Goal: Task Accomplishment & Management: Manage account settings

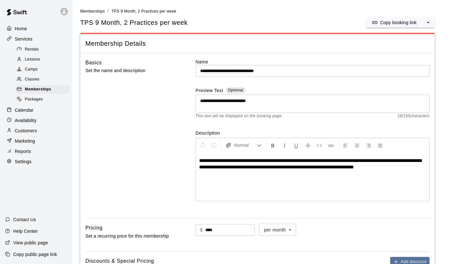
click at [43, 76] on div "Classes" at bounding box center [42, 79] width 54 height 9
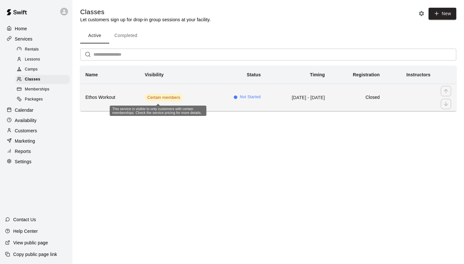
click at [153, 98] on span "Certain members" at bounding box center [164, 98] width 38 height 6
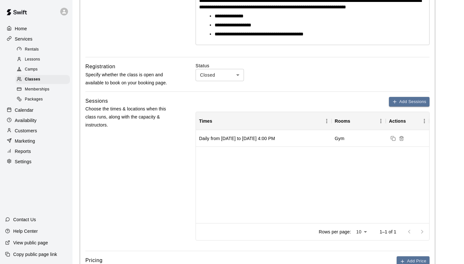
scroll to position [167, 0]
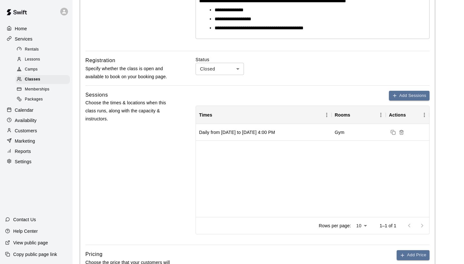
click at [239, 68] on body "**********" at bounding box center [232, 162] width 464 height 659
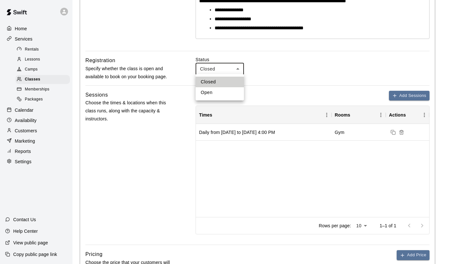
click at [214, 92] on li "Open" at bounding box center [220, 92] width 48 height 11
type input "****"
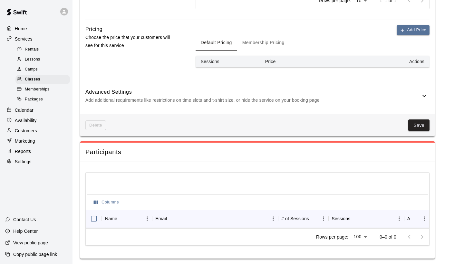
scroll to position [392, 0]
click at [420, 124] on button "Save" at bounding box center [418, 126] width 21 height 12
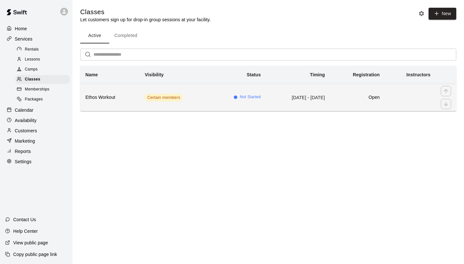
click at [117, 98] on h6 "Ethos Workout" at bounding box center [109, 97] width 49 height 7
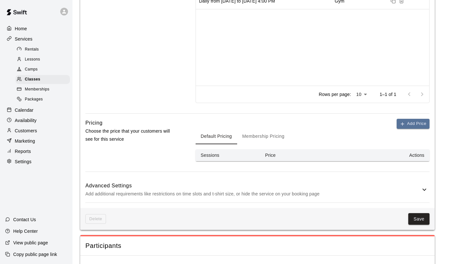
scroll to position [302, 0]
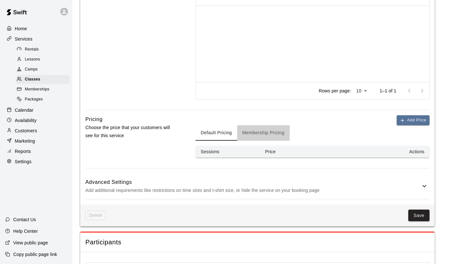
click at [261, 132] on button "Membership Pricing" at bounding box center [263, 132] width 53 height 15
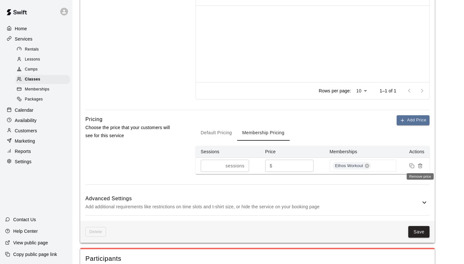
click at [420, 166] on line "Remove price" at bounding box center [420, 166] width 0 height 1
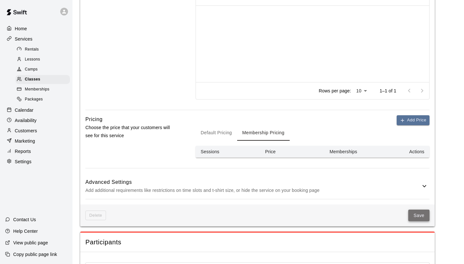
click at [417, 215] on button "Save" at bounding box center [418, 216] width 21 height 12
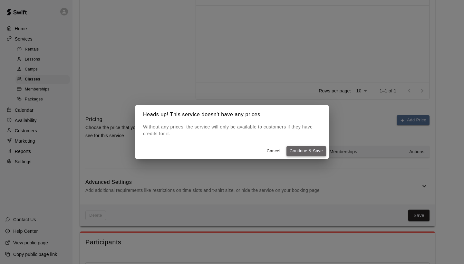
click at [307, 151] on button "Continue & Save" at bounding box center [306, 151] width 40 height 10
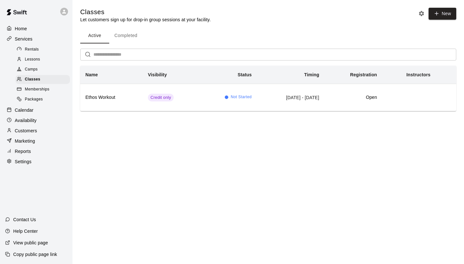
click at [29, 109] on p "Calendar" at bounding box center [24, 110] width 19 height 6
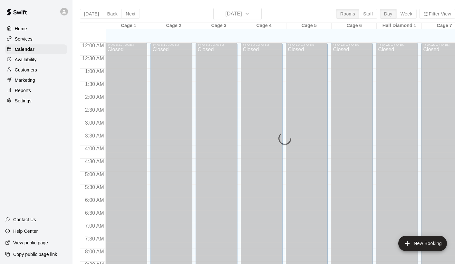
scroll to position [371, 0]
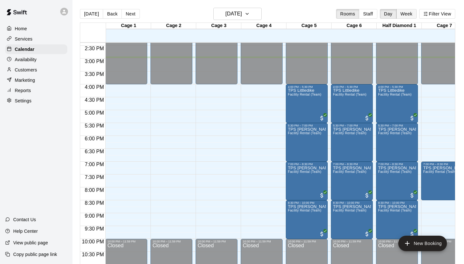
click at [406, 13] on button "Week" at bounding box center [406, 14] width 20 height 10
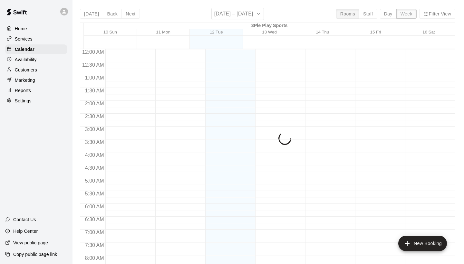
scroll to position [385, 0]
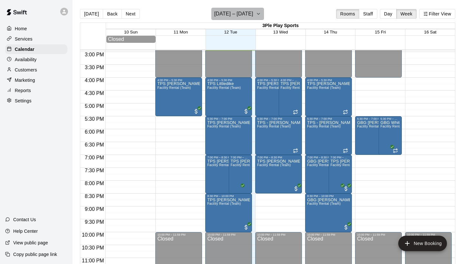
click at [256, 14] on icon "button" at bounding box center [258, 14] width 5 height 8
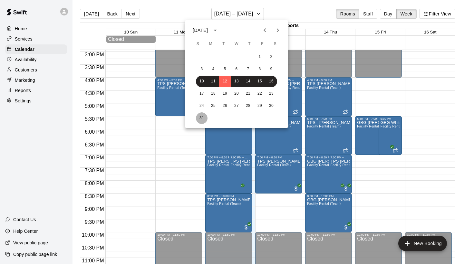
click at [199, 119] on button "31" at bounding box center [202, 118] width 12 height 12
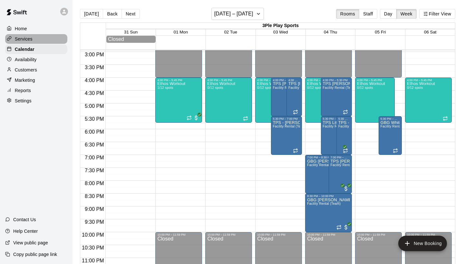
click at [31, 37] on p "Services" at bounding box center [24, 39] width 18 height 6
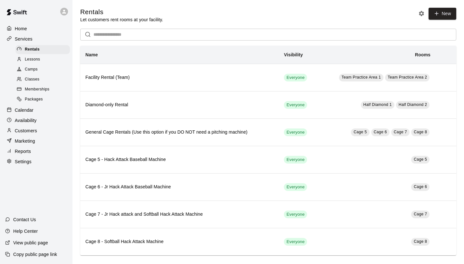
click at [34, 78] on span "Classes" at bounding box center [32, 79] width 15 height 6
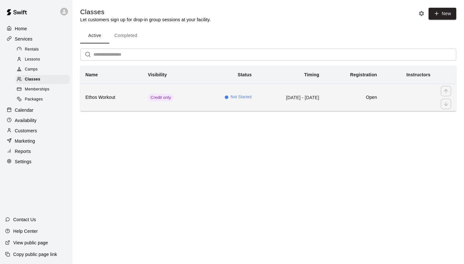
click at [110, 100] on h6 "Ethos Workout" at bounding box center [111, 97] width 52 height 7
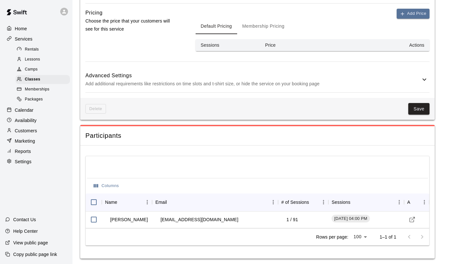
scroll to position [409, 0]
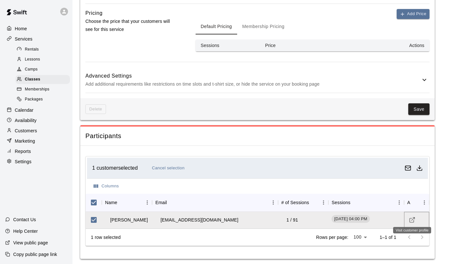
click at [411, 218] on icon "Visit customer profile" at bounding box center [412, 220] width 4 height 4
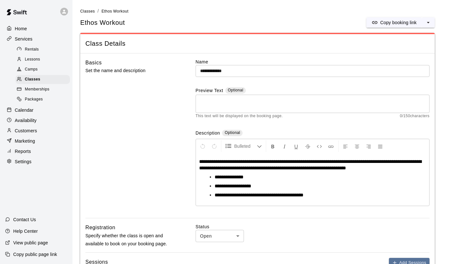
scroll to position [0, 0]
click at [27, 138] on p "Marketing" at bounding box center [25, 141] width 20 height 6
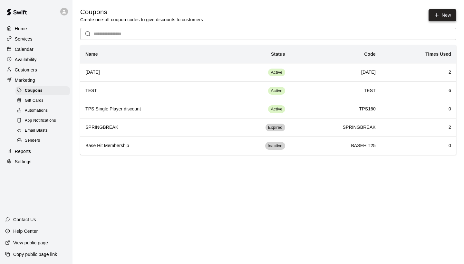
click at [444, 17] on button "New" at bounding box center [443, 15] width 28 height 12
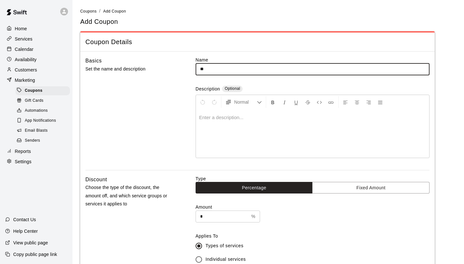
type input "*"
type input "**********"
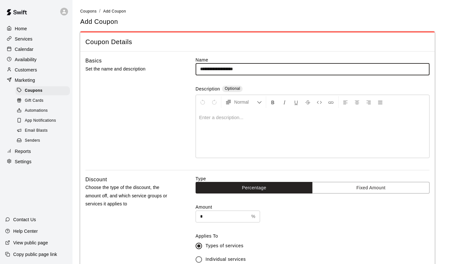
click at [225, 119] on p at bounding box center [312, 117] width 227 height 6
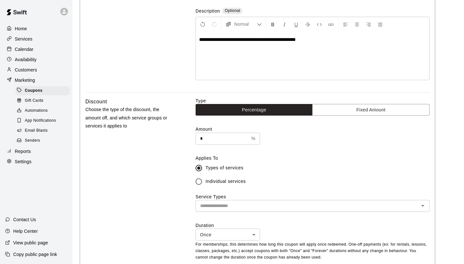
scroll to position [80, 0]
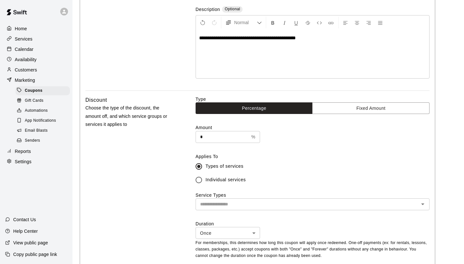
click at [208, 138] on input "*" at bounding box center [222, 137] width 53 height 12
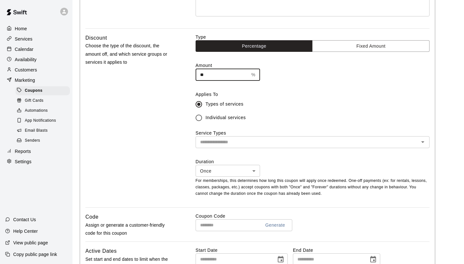
scroll to position [144, 0]
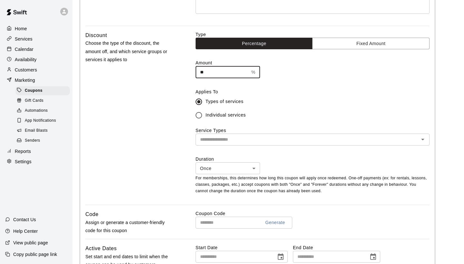
type input "**"
click at [425, 140] on icon "Open" at bounding box center [423, 140] width 8 height 8
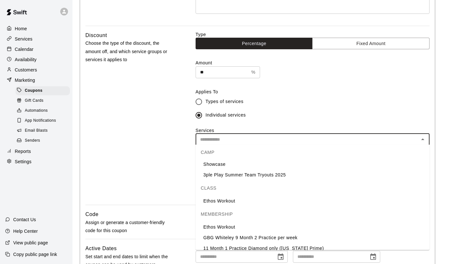
scroll to position [152, 0]
click at [214, 227] on li "Ethos Workout" at bounding box center [313, 226] width 234 height 11
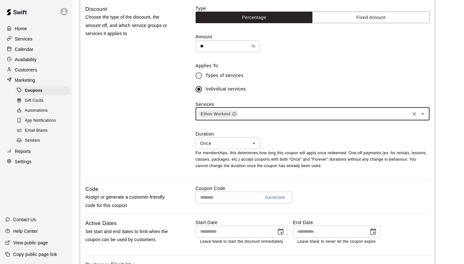
scroll to position [171, 0]
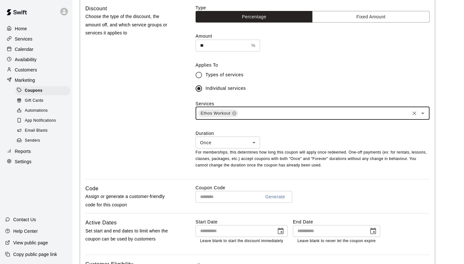
click at [256, 140] on body "**********" at bounding box center [232, 109] width 464 height 560
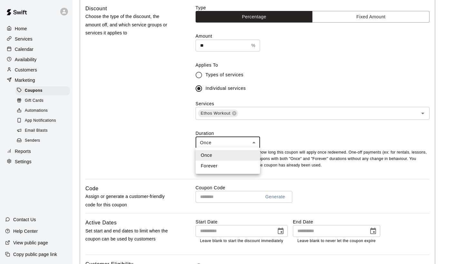
click at [223, 167] on li "Forever" at bounding box center [228, 166] width 64 height 11
type input "*******"
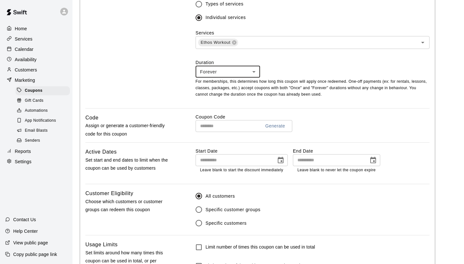
scroll to position [243, 0]
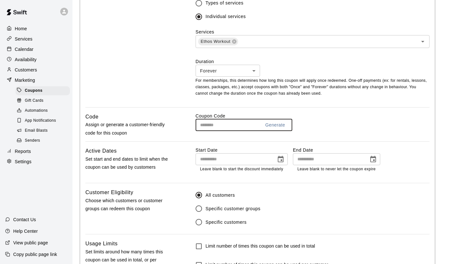
click at [206, 123] on input "text" at bounding box center [226, 125] width 60 height 12
type input "*****"
click at [281, 160] on icon "Choose date" at bounding box center [281, 159] width 6 height 6
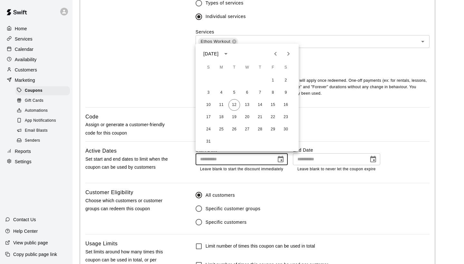
click at [230, 53] on icon "calendar view is open, switch to year view" at bounding box center [226, 54] width 8 height 8
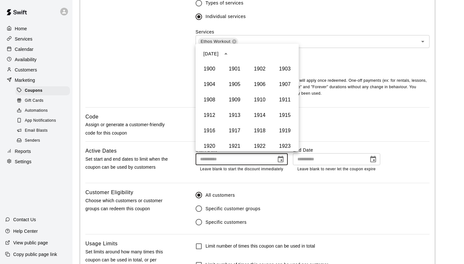
scroll to position [442, 0]
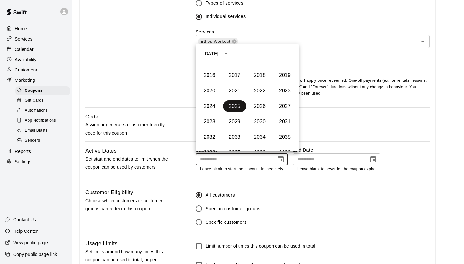
click at [240, 106] on button "2025" at bounding box center [234, 107] width 23 height 12
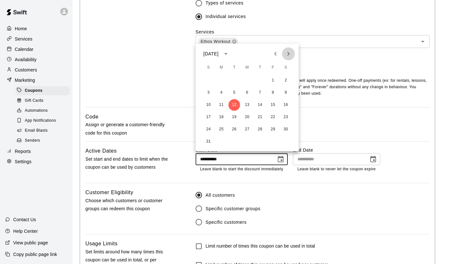
click at [288, 55] on icon "Next month" at bounding box center [288, 54] width 2 height 4
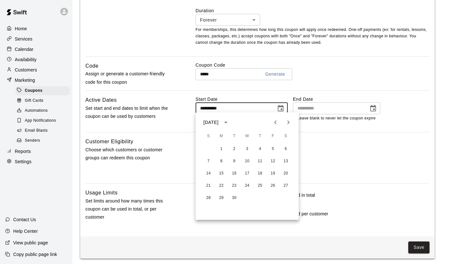
scroll to position [293, 0]
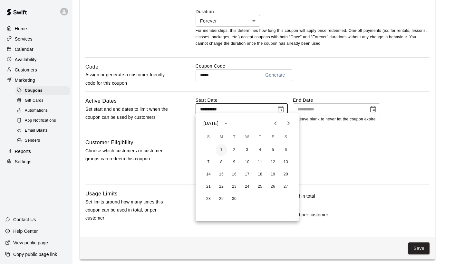
click at [221, 150] on button "1" at bounding box center [222, 150] width 12 height 12
type input "**********"
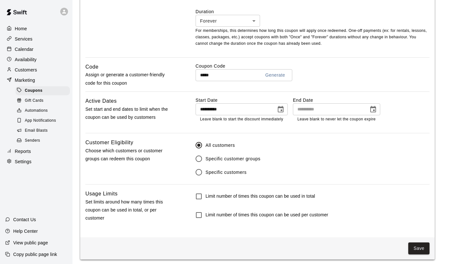
click at [373, 108] on icon "Choose date" at bounding box center [373, 109] width 6 height 6
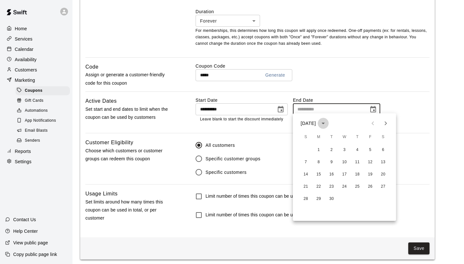
click at [325, 124] on icon "calendar view is open, switch to year view" at bounding box center [323, 124] width 3 height 2
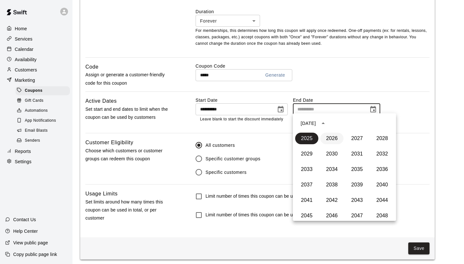
click at [336, 137] on button "2026" at bounding box center [331, 139] width 23 height 12
type input "**********"
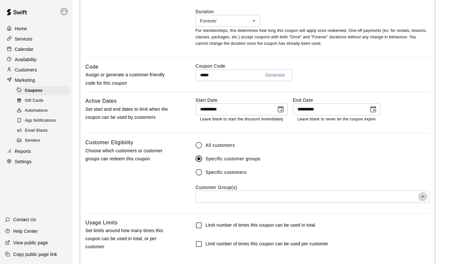
click at [425, 196] on icon "Open" at bounding box center [423, 197] width 8 height 8
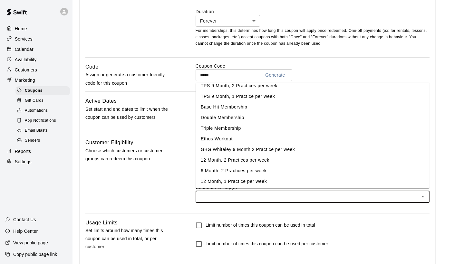
scroll to position [15, 0]
click at [240, 140] on li "Ethos Workout" at bounding box center [313, 140] width 234 height 11
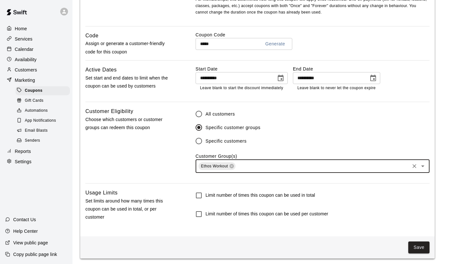
scroll to position [324, 0]
click at [417, 244] on button "Save" at bounding box center [418, 248] width 21 height 12
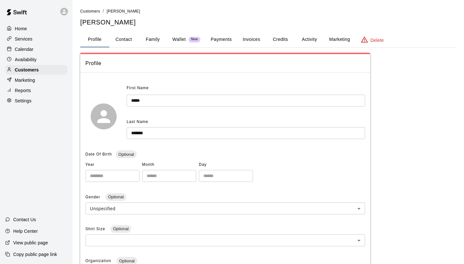
click at [279, 40] on button "Credits" at bounding box center [280, 39] width 29 height 15
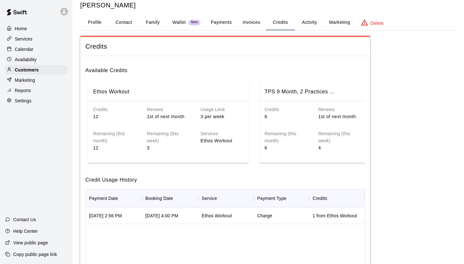
scroll to position [53, 0]
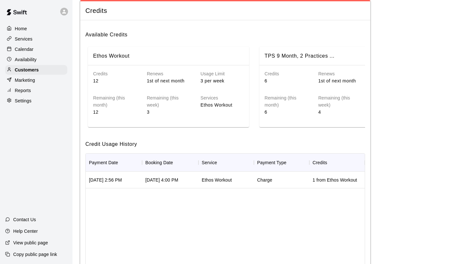
click at [136, 180] on div "Aug 12, 2025 2:56 PM" at bounding box center [114, 180] width 56 height 17
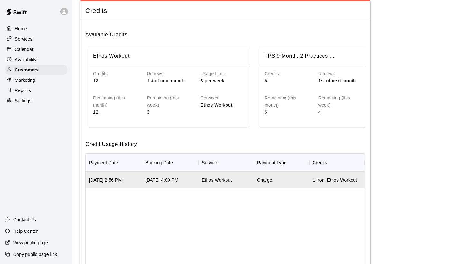
click at [136, 180] on div "Aug 12, 2025 2:56 PM" at bounding box center [114, 180] width 56 height 17
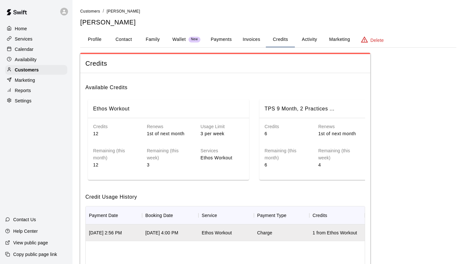
scroll to position [0, 0]
click at [39, 40] on div "Services" at bounding box center [36, 39] width 62 height 10
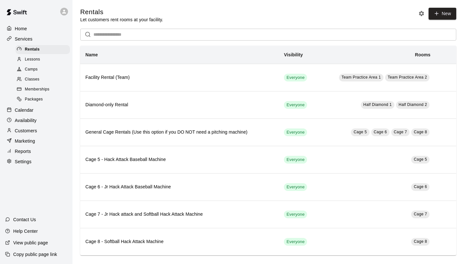
click at [40, 77] on div "Classes" at bounding box center [42, 79] width 54 height 9
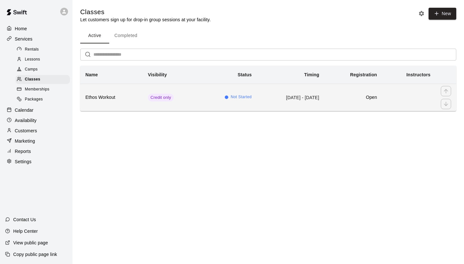
click at [349, 97] on h6 "Open" at bounding box center [353, 97] width 47 height 7
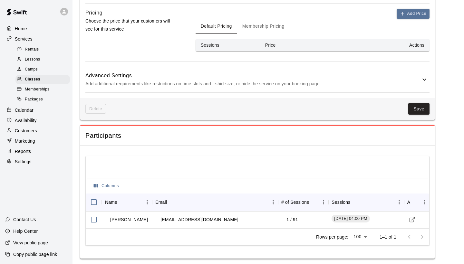
scroll to position [409, 0]
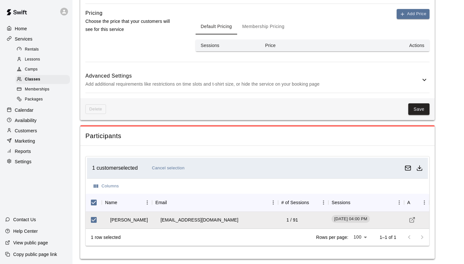
click at [173, 166] on button "Cancel selection" at bounding box center [168, 168] width 36 height 10
click at [33, 108] on p "Calendar" at bounding box center [24, 110] width 19 height 6
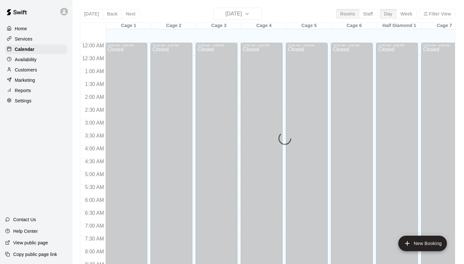
scroll to position [371, 0]
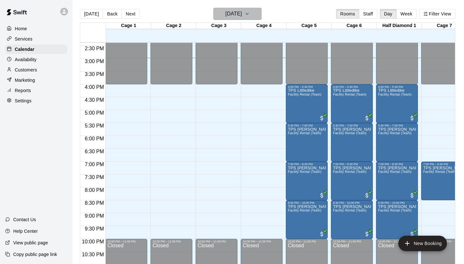
click at [250, 16] on icon "button" at bounding box center [247, 14] width 5 height 8
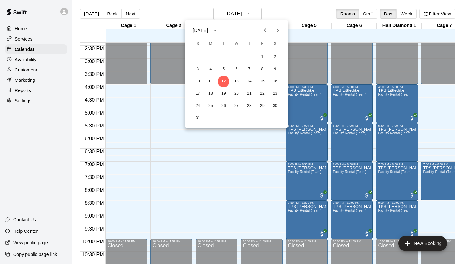
click at [405, 13] on div at bounding box center [232, 132] width 464 height 264
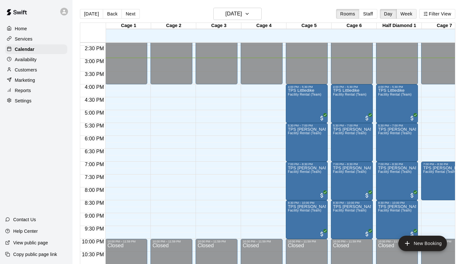
click at [409, 13] on button "Week" at bounding box center [406, 14] width 20 height 10
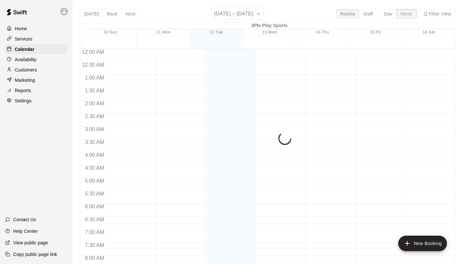
scroll to position [386, 0]
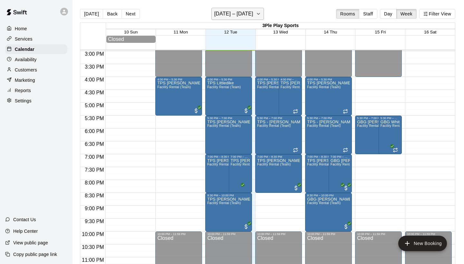
click at [257, 14] on icon "button" at bounding box center [258, 14] width 5 height 8
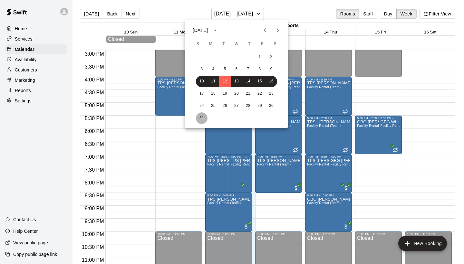
click at [203, 118] on button "31" at bounding box center [202, 118] width 12 height 12
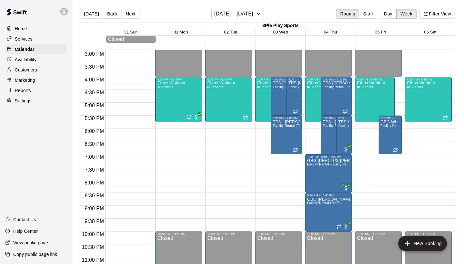
click at [176, 102] on div "Ethos Workout 1/12 spots" at bounding box center [171, 213] width 28 height 264
click at [165, 88] on icon "edit" at bounding box center [164, 88] width 6 height 6
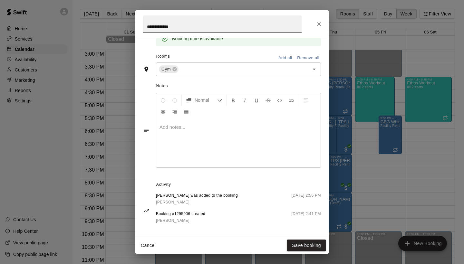
scroll to position [204, 0]
click at [176, 196] on span "Adam Lambert was added to the booking" at bounding box center [197, 196] width 82 height 6
click at [180, 195] on span "Adam Lambert was added to the booking" at bounding box center [197, 196] width 82 height 6
click at [149, 245] on button "Cancel" at bounding box center [148, 246] width 21 height 12
